Goal: Transaction & Acquisition: Obtain resource

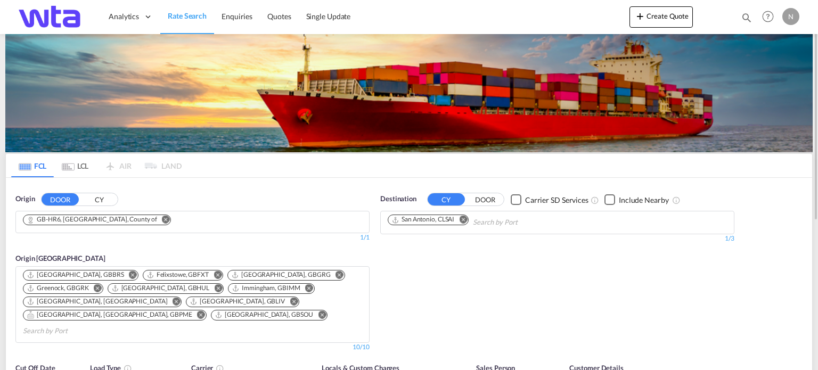
click at [162, 219] on md-icon "Remove" at bounding box center [166, 220] width 8 height 8
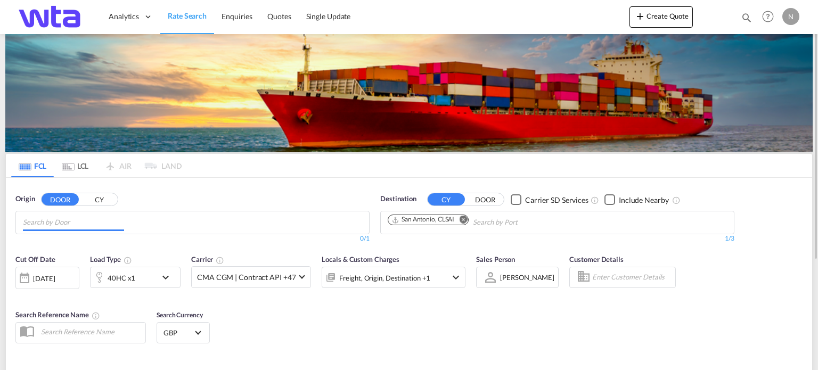
click at [71, 222] on input "Chips input." at bounding box center [73, 222] width 101 height 17
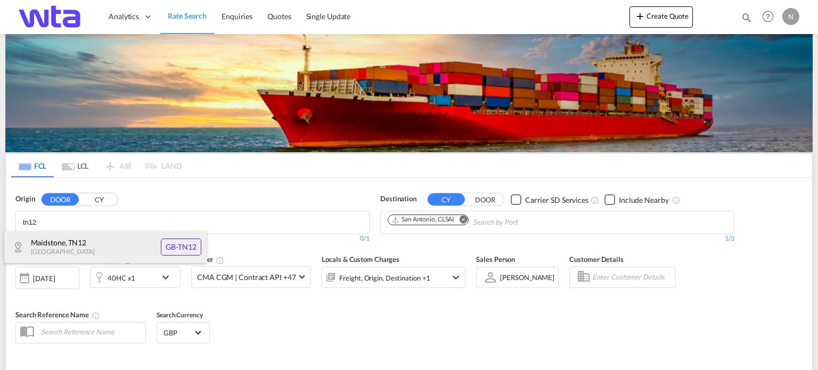
type input "tn12"
click at [73, 242] on div "[GEOGRAPHIC_DATA] [GEOGRAPHIC_DATA]-TN12" at bounding box center [105, 247] width 202 height 32
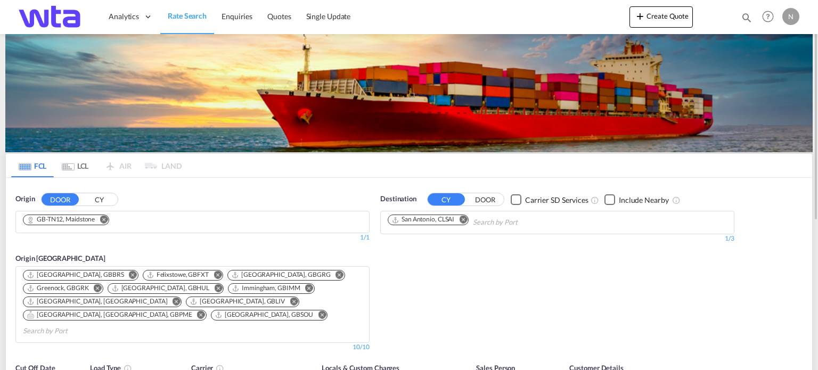
click at [463, 221] on md-icon "Remove" at bounding box center [463, 220] width 8 height 8
click at [424, 221] on input "Chips input." at bounding box center [437, 222] width 101 height 17
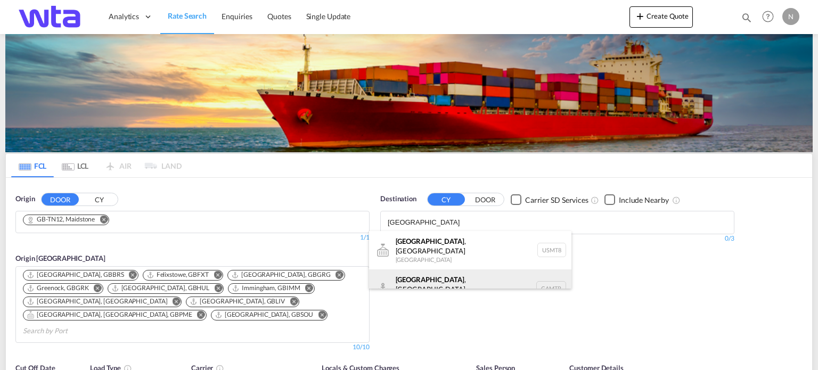
type input "[GEOGRAPHIC_DATA]"
click at [423, 283] on div "[GEOGRAPHIC_DATA] , [GEOGRAPHIC_DATA] [GEOGRAPHIC_DATA] CAMTR" at bounding box center [470, 288] width 202 height 38
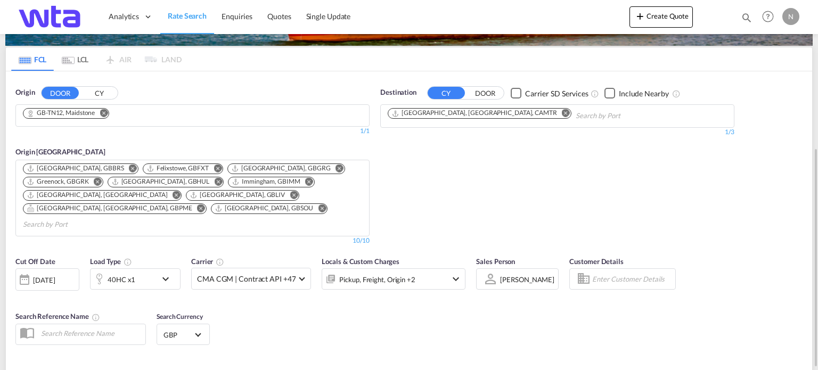
scroll to position [160, 0]
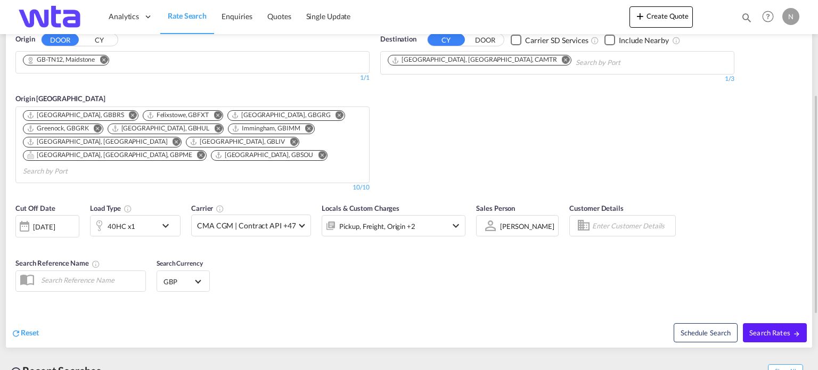
click at [169, 219] on md-icon "icon-chevron-down" at bounding box center [168, 225] width 18 height 13
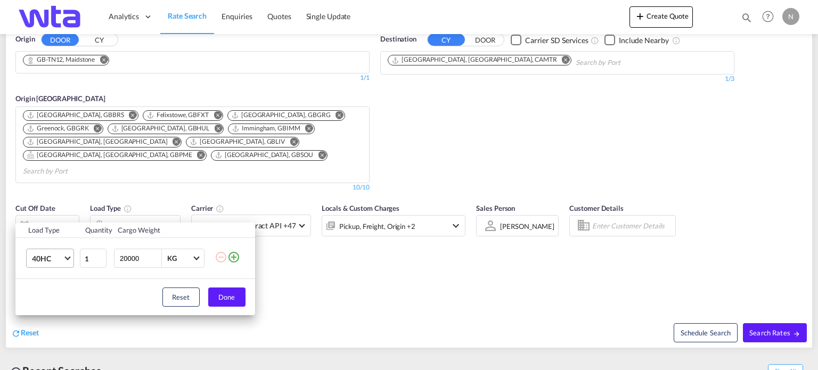
click at [69, 260] on md-select-value "40HC" at bounding box center [52, 258] width 43 height 18
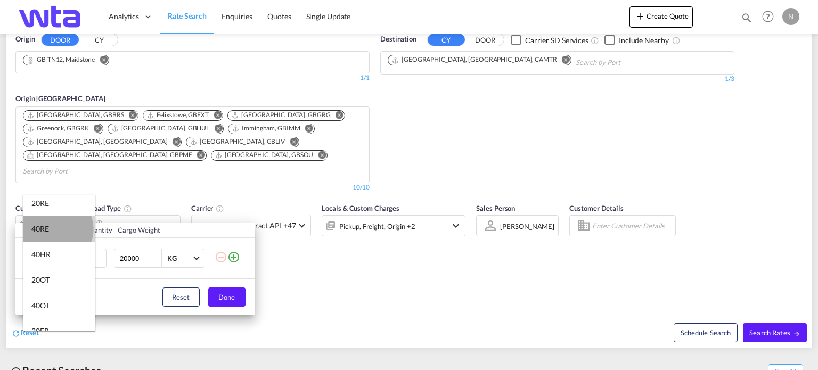
click at [57, 229] on md-option "40RE" at bounding box center [59, 229] width 72 height 26
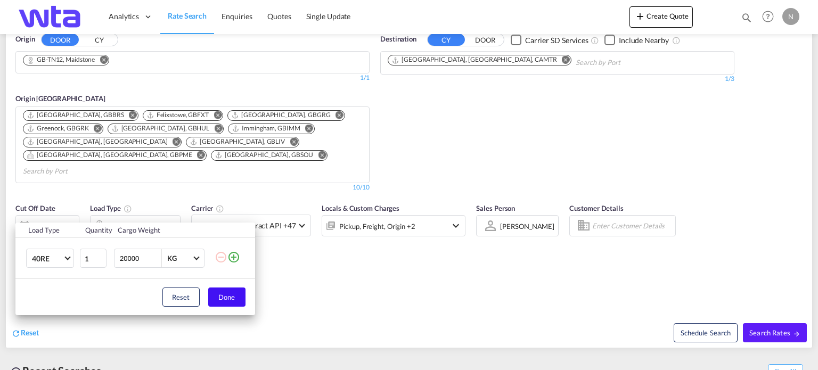
click at [225, 294] on button "Done" at bounding box center [226, 296] width 37 height 19
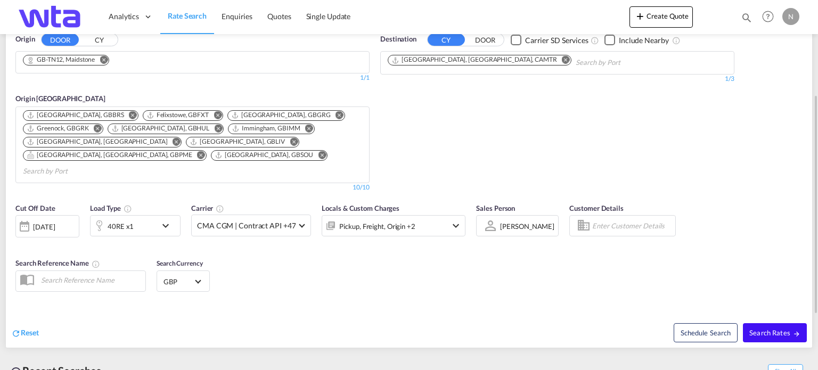
click at [762, 328] on span "Search Rates" at bounding box center [774, 332] width 51 height 9
type input "TN12 to CAMTR / [DATE]"
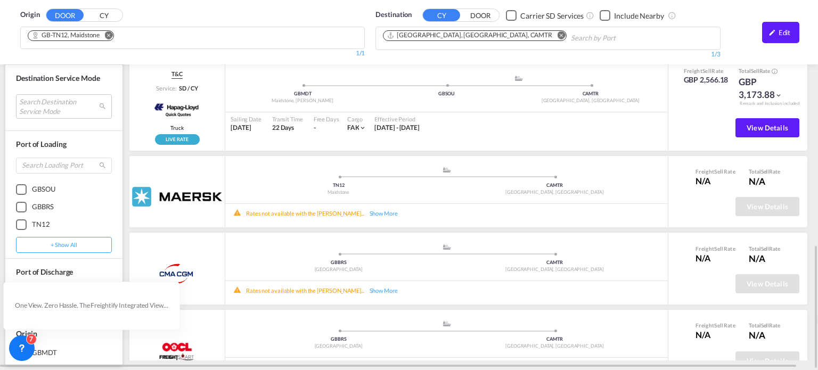
scroll to position [342, 0]
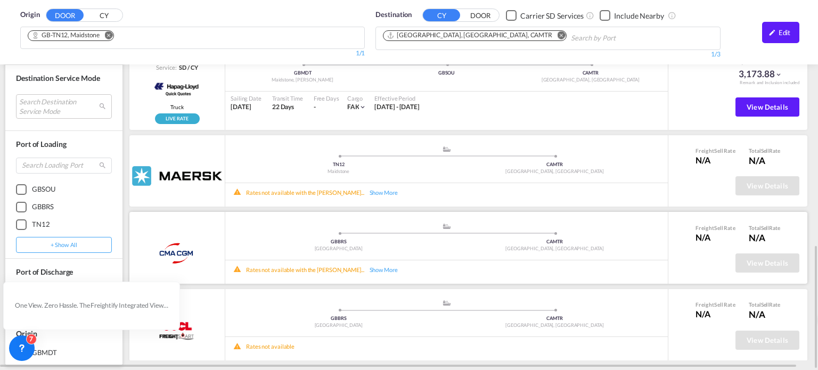
drag, startPoint x: 419, startPoint y: 325, endPoint x: 312, endPoint y: 245, distance: 133.8
click at [312, 245] on div "[GEOGRAPHIC_DATA]" at bounding box center [338, 248] width 216 height 7
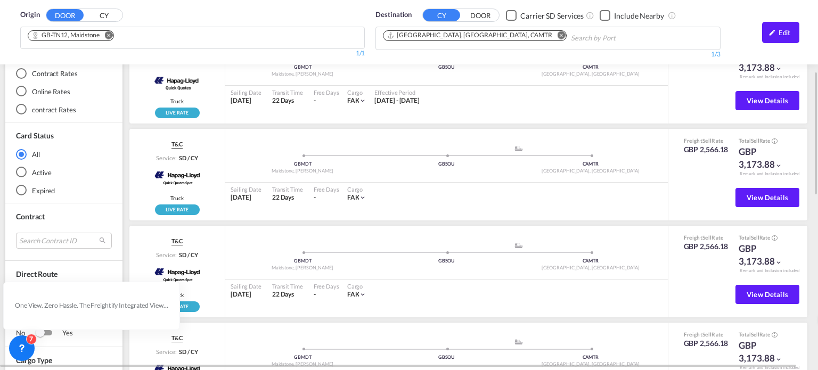
scroll to position [0, 0]
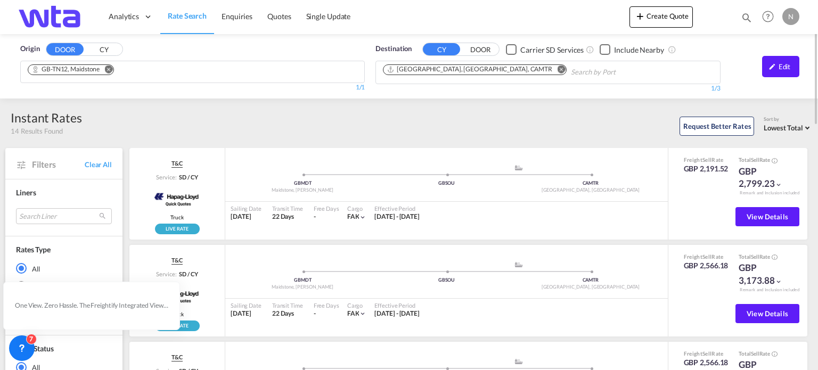
click at [742, 78] on div "Edit" at bounding box center [764, 71] width 79 height 39
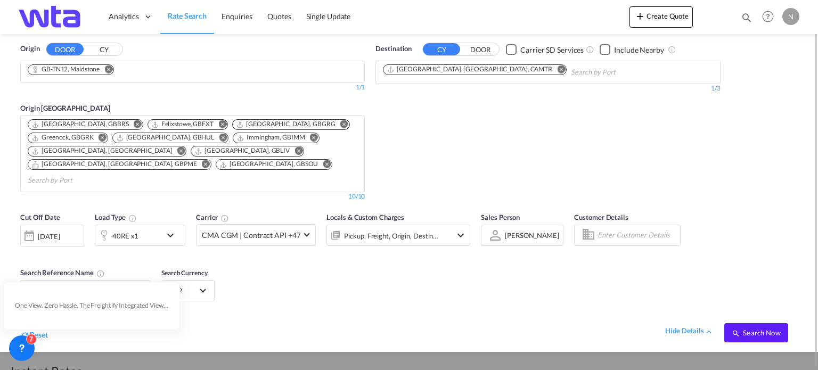
click at [134, 121] on md-icon "Remove" at bounding box center [138, 124] width 8 height 8
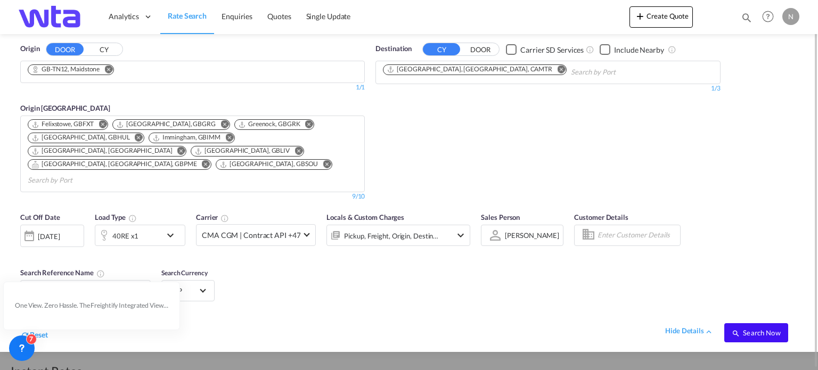
click at [754, 328] on span "Search Now" at bounding box center [755, 332] width 48 height 9
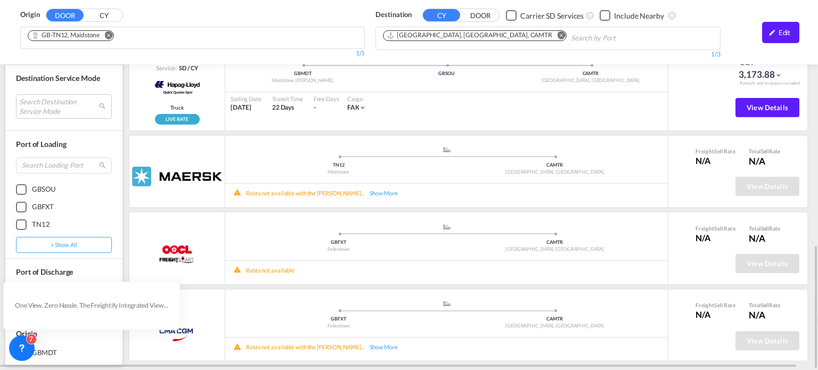
scroll to position [342, 0]
click at [364, 189] on div "Show More" at bounding box center [388, 192] width 48 height 8
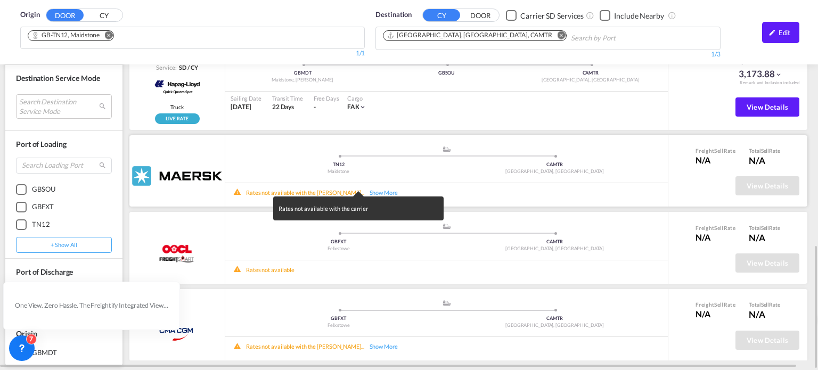
click at [361, 189] on div "Rates not available with the carrier" at bounding box center [409, 185] width 818 height 370
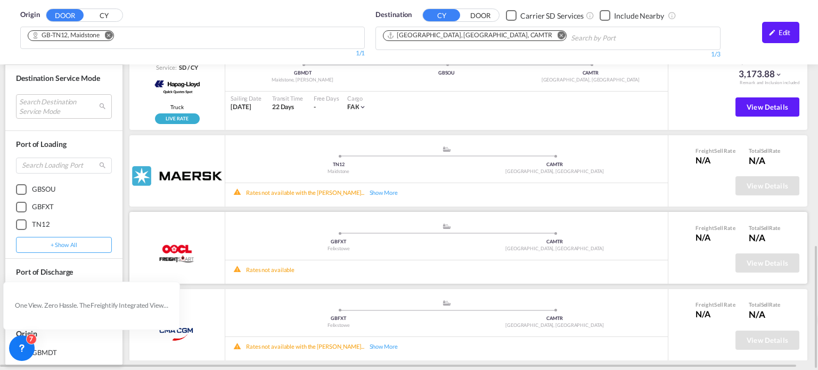
click at [258, 266] on div "Rates not available" at bounding box center [270, 270] width 48 height 8
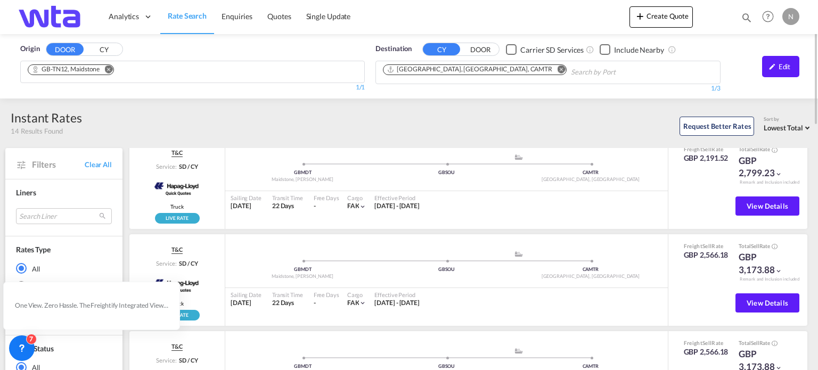
scroll to position [0, 0]
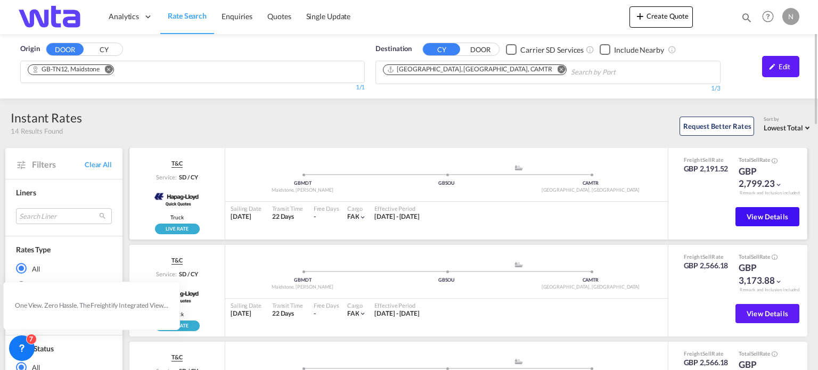
click at [753, 210] on button "View Details" at bounding box center [767, 216] width 64 height 19
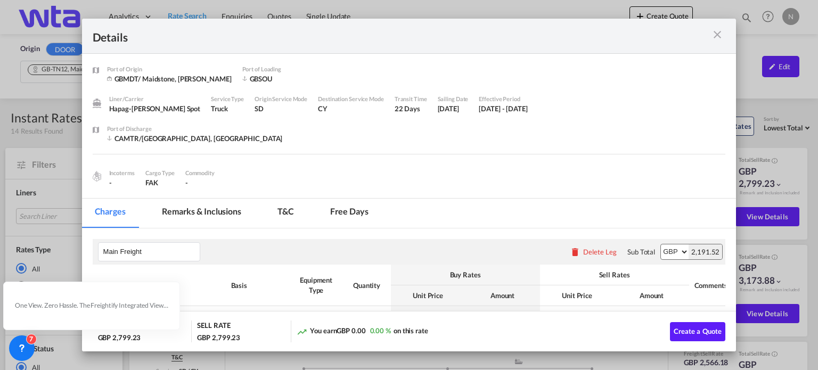
click at [204, 208] on md-tab-item "Remarks & Inclusions" at bounding box center [201, 213] width 105 height 29
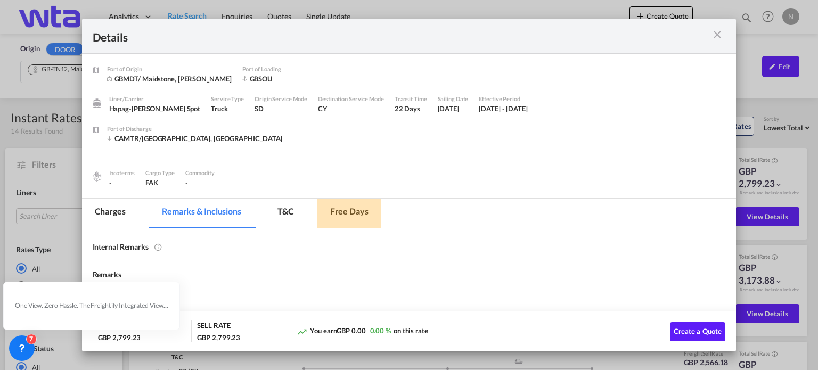
click at [355, 209] on md-tab-item "Free days" at bounding box center [349, 213] width 64 height 29
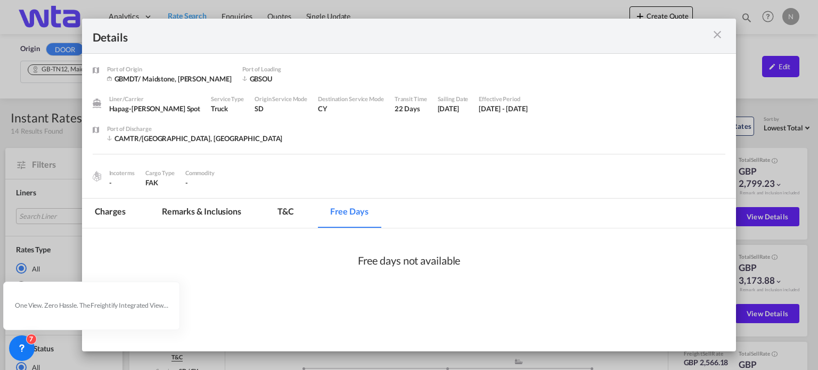
click at [162, 215] on md-tab-item "Remarks & Inclusions" at bounding box center [201, 213] width 105 height 29
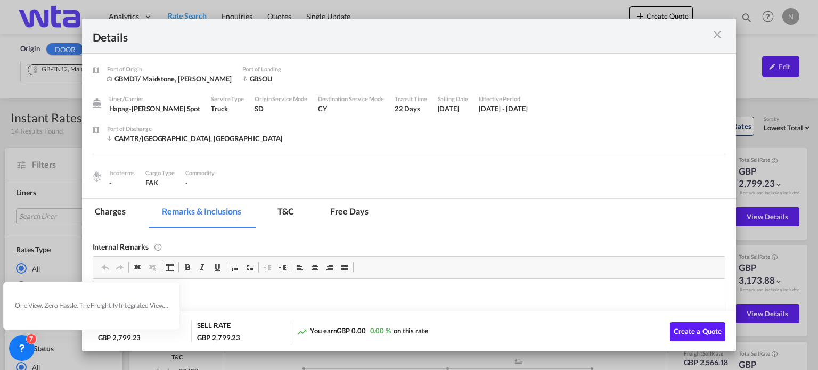
click at [716, 39] on md-icon "icon-close m-3 fg-AAA8AD cursor" at bounding box center [717, 34] width 13 height 13
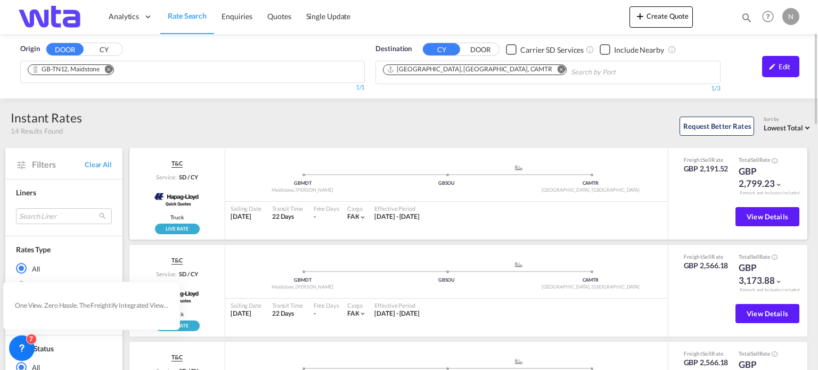
scroll to position [106, 0]
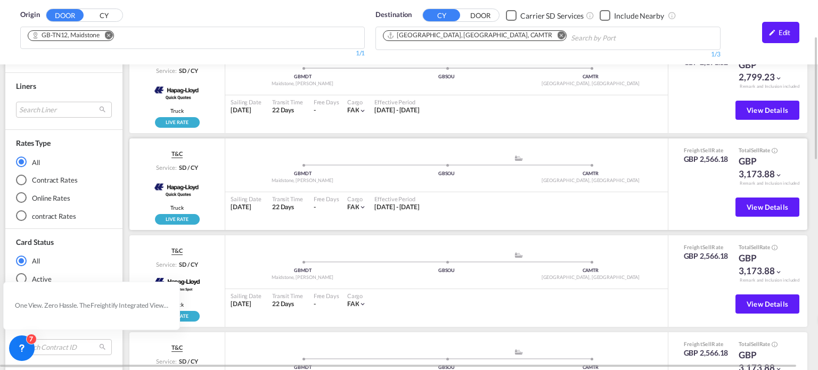
click at [774, 172] on md-icon "icon-chevron-down" at bounding box center [777, 174] width 7 height 7
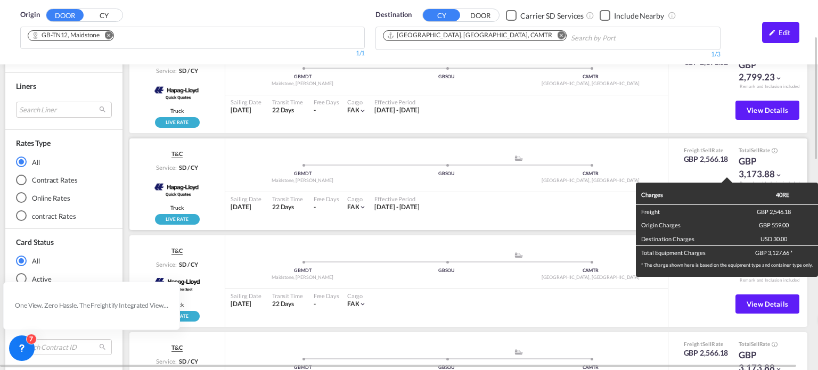
click at [771, 172] on div "Charges 40RE Freight GBP 2,546.18 Origin Charges GBP 559.00 Destination Charges…" at bounding box center [409, 185] width 818 height 370
